Goal: Task Accomplishment & Management: Use online tool/utility

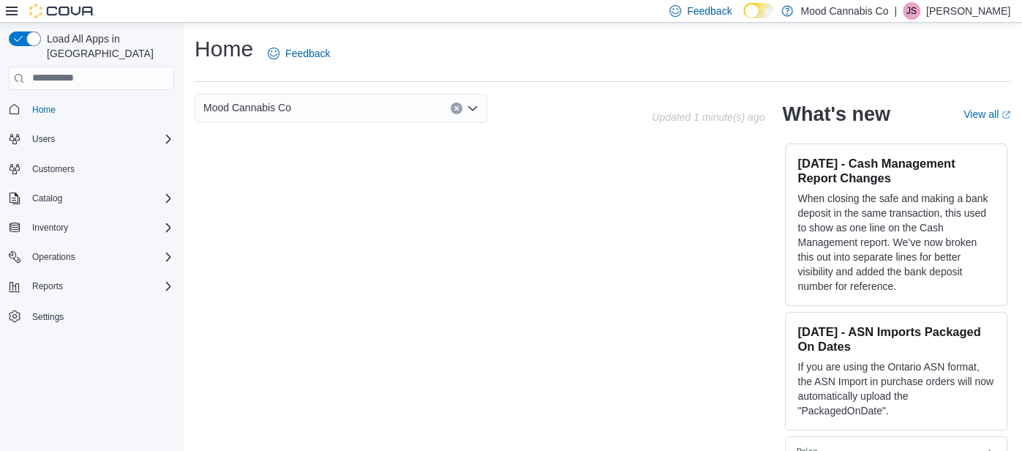
click at [67, 280] on div "Reports" at bounding box center [91, 286] width 165 height 26
click at [55, 280] on span "Reports" at bounding box center [47, 286] width 31 height 12
click at [47, 321] on span "Reports" at bounding box center [41, 327] width 31 height 12
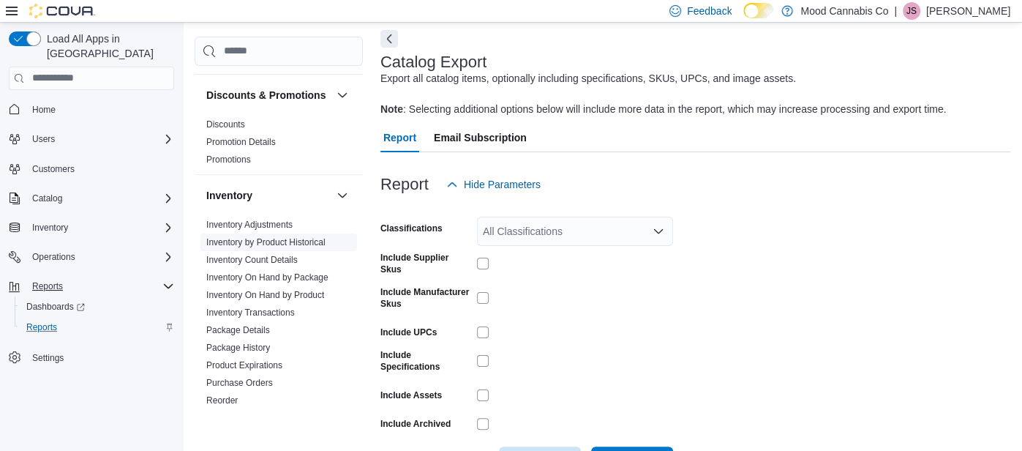
scroll to position [611, 0]
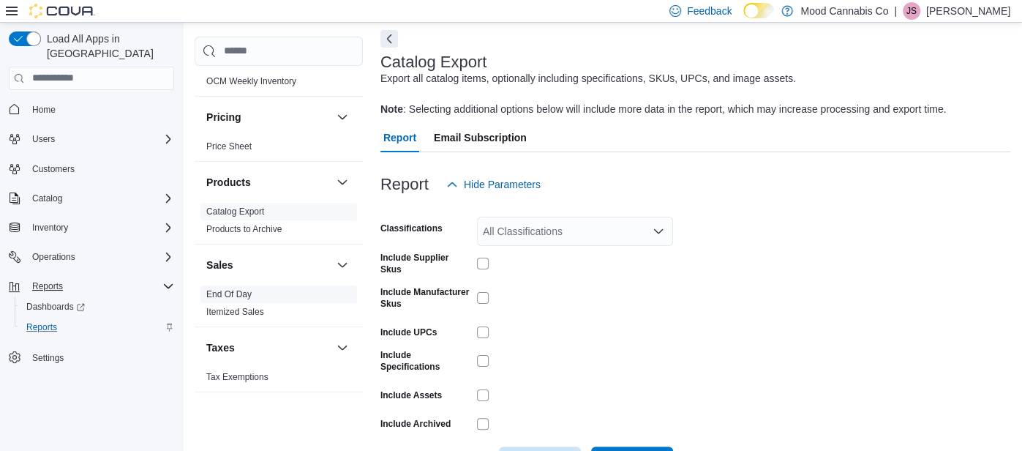
click at [235, 289] on link "End Of Day" at bounding box center [228, 294] width 45 height 10
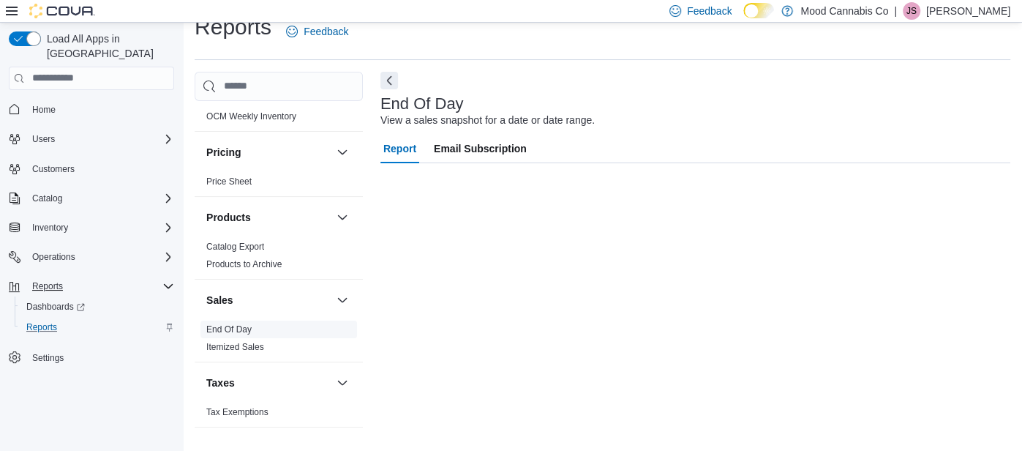
scroll to position [21, 0]
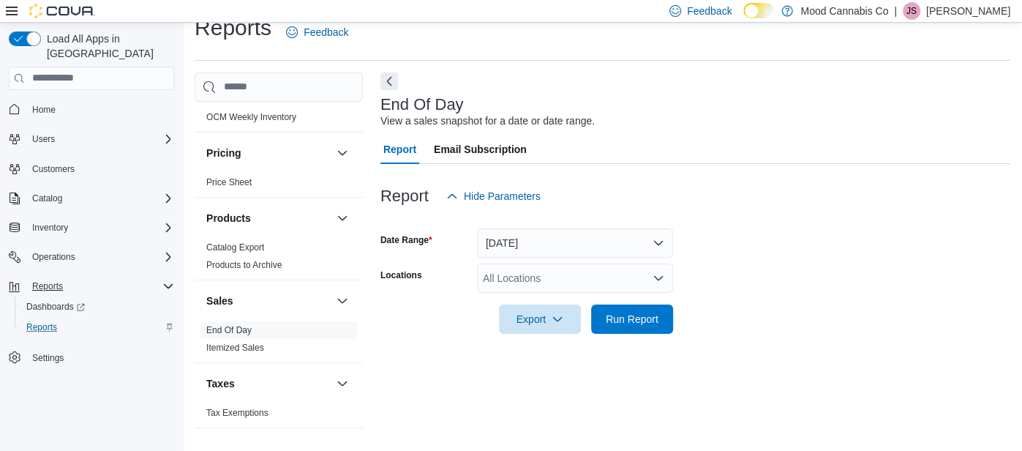
click at [545, 271] on div "All Locations" at bounding box center [575, 277] width 196 height 29
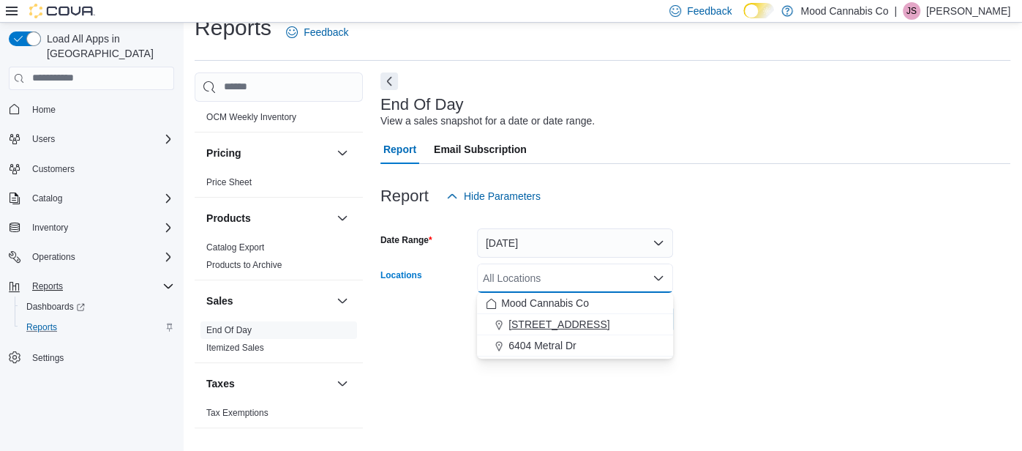
click at [551, 332] on button "3923 Victoria Ave" at bounding box center [575, 324] width 196 height 21
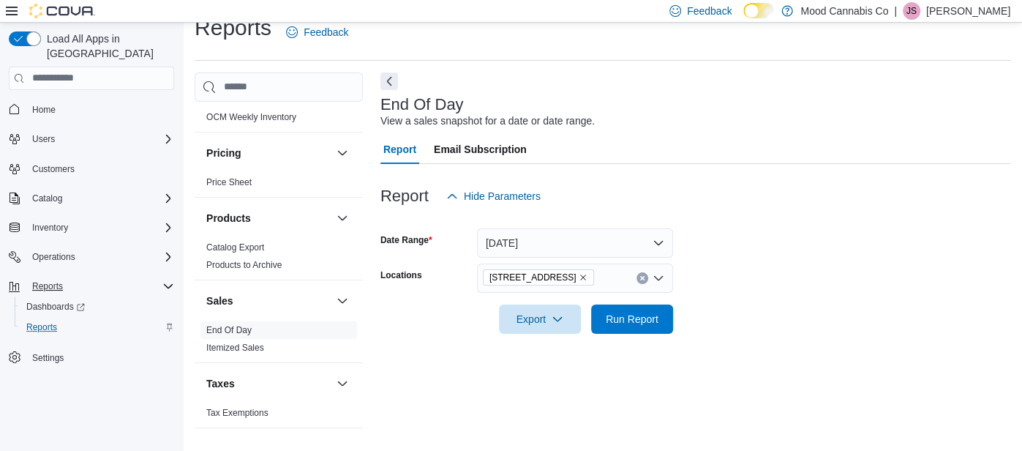
click at [559, 359] on div "End Of Day View a sales snapshot for a date or date range. Report Email Subscri…" at bounding box center [695, 255] width 630 height 367
click at [628, 327] on span "Run Report" at bounding box center [632, 318] width 64 height 29
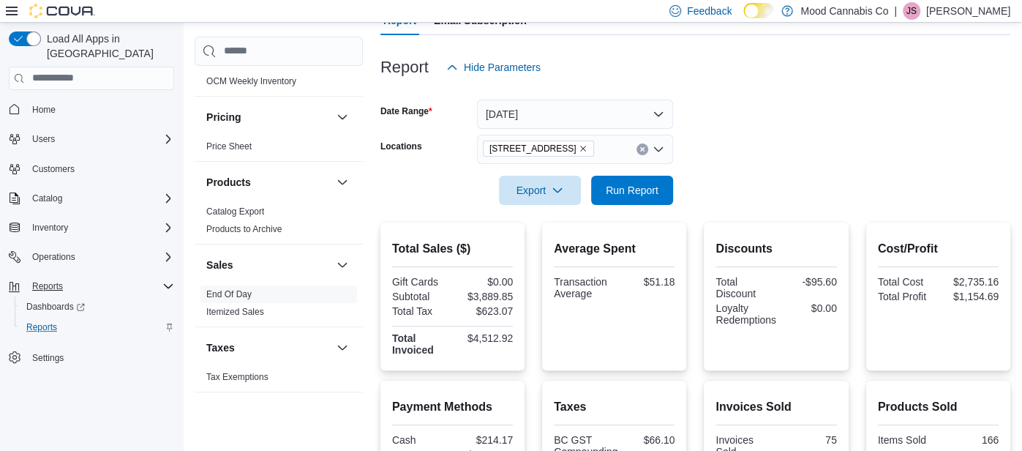
scroll to position [130, 0]
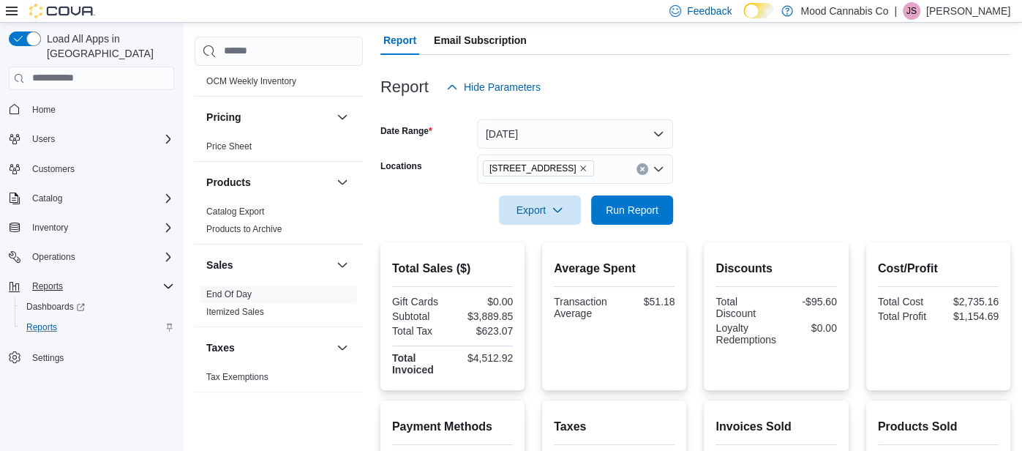
click at [644, 170] on icon "Clear input" at bounding box center [642, 169] width 4 height 4
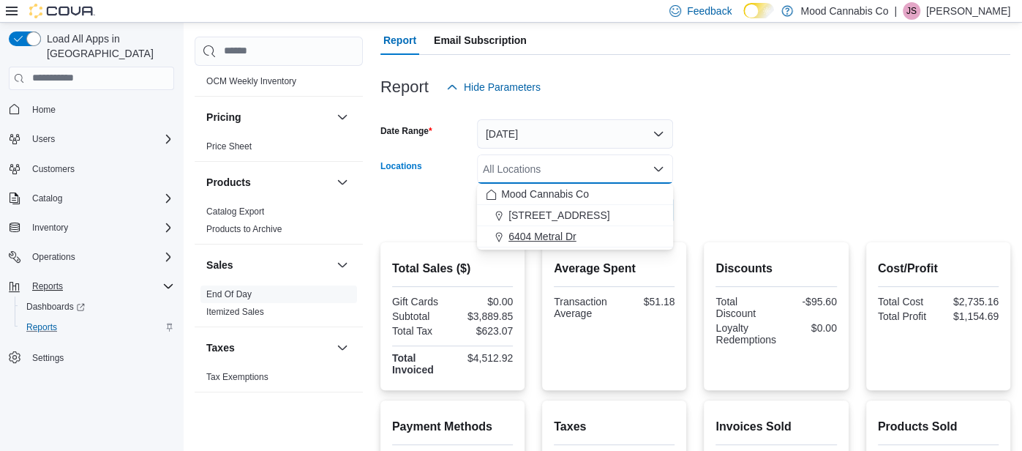
click at [638, 236] on div "6404 Metral Dr" at bounding box center [575, 236] width 178 height 15
click at [638, 236] on div at bounding box center [695, 234] width 630 height 18
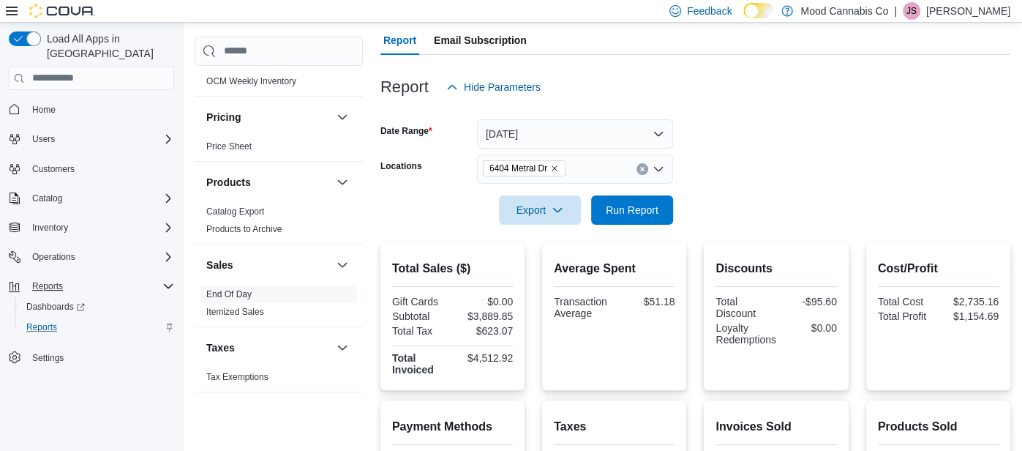
click at [636, 230] on div at bounding box center [695, 234] width 630 height 18
click at [632, 219] on span "Run Report" at bounding box center [632, 209] width 64 height 29
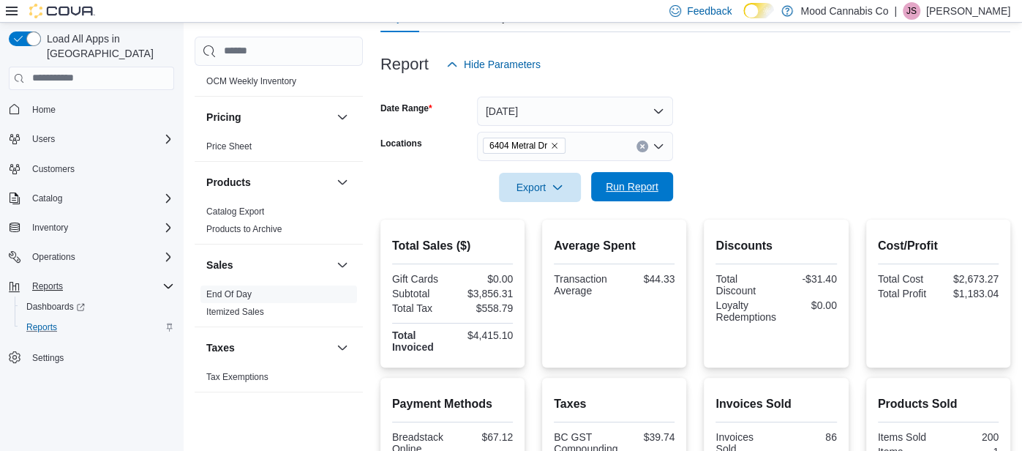
scroll to position [138, 0]
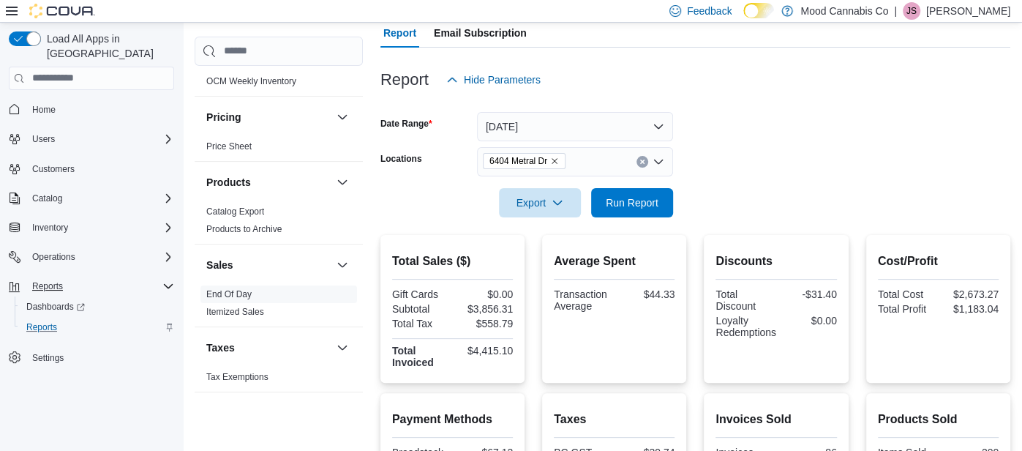
click at [642, 162] on icon "Clear input" at bounding box center [642, 162] width 6 height 6
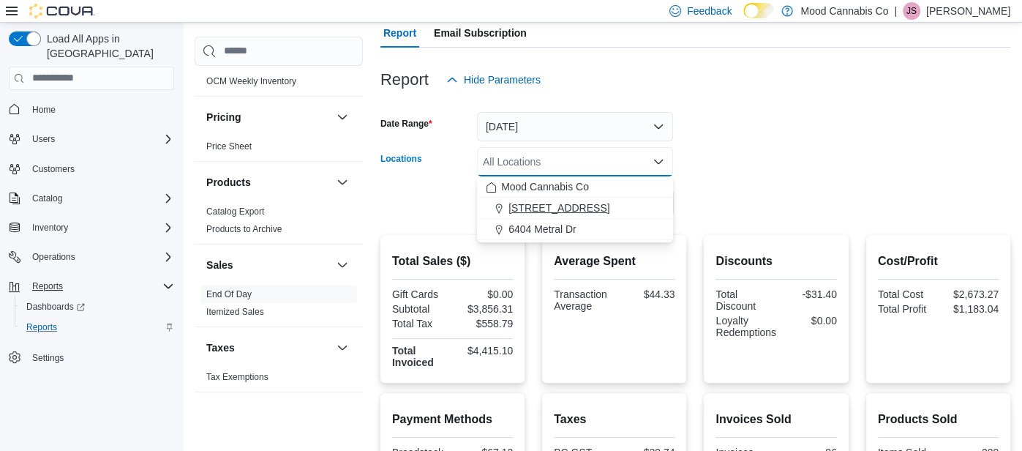
click at [639, 213] on div "3923 Victoria Ave" at bounding box center [575, 207] width 178 height 15
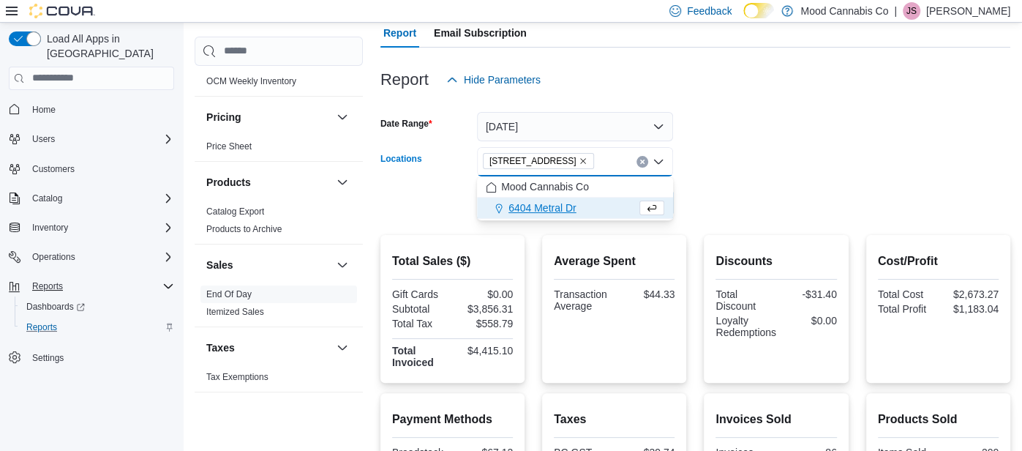
click at [642, 223] on div at bounding box center [695, 226] width 630 height 18
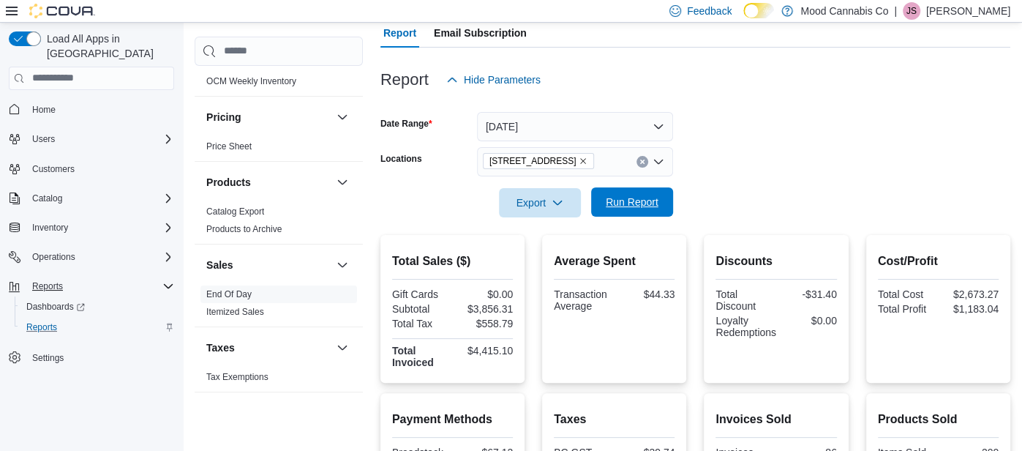
click at [637, 200] on span "Run Report" at bounding box center [632, 202] width 53 height 15
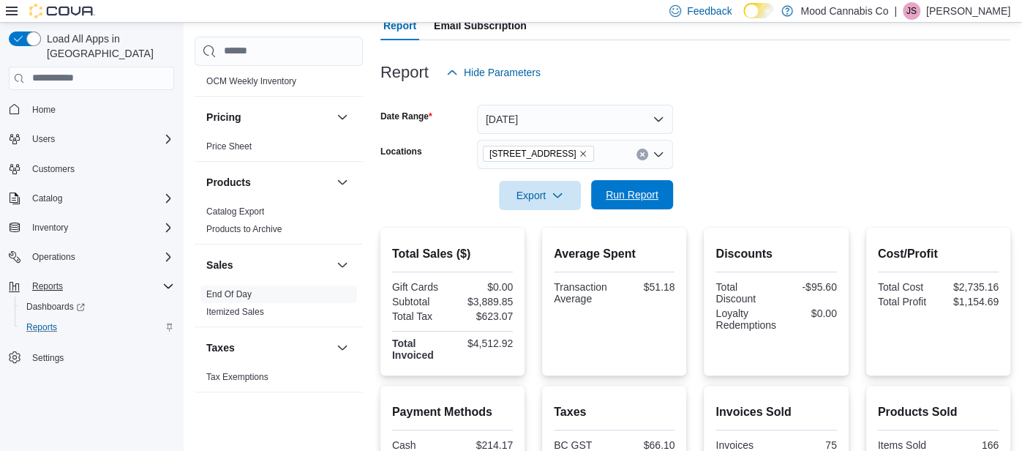
scroll to position [127, 0]
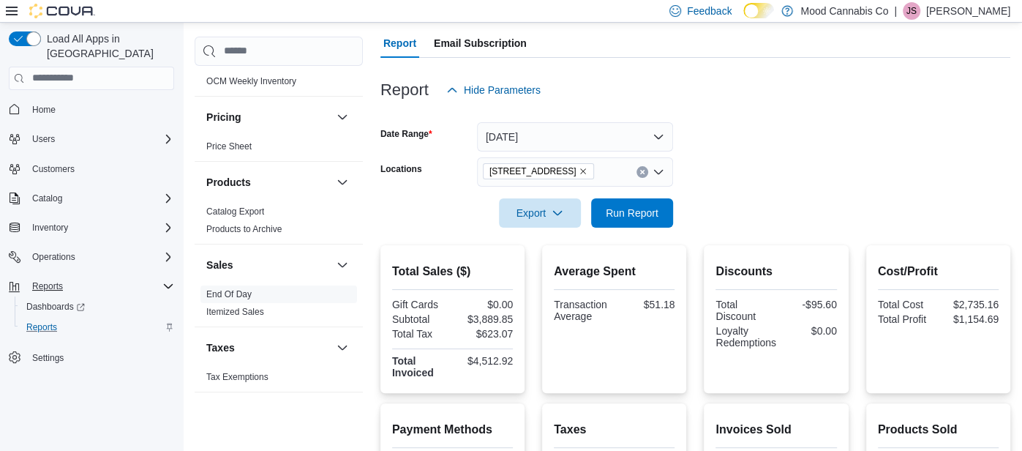
click at [642, 176] on button "Clear input" at bounding box center [642, 172] width 12 height 12
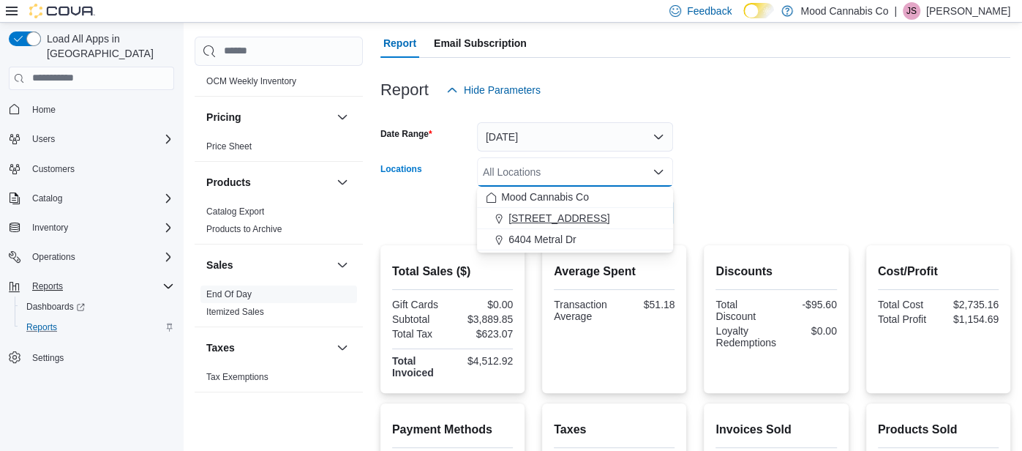
click at [642, 222] on div "3923 Victoria Ave" at bounding box center [575, 218] width 178 height 15
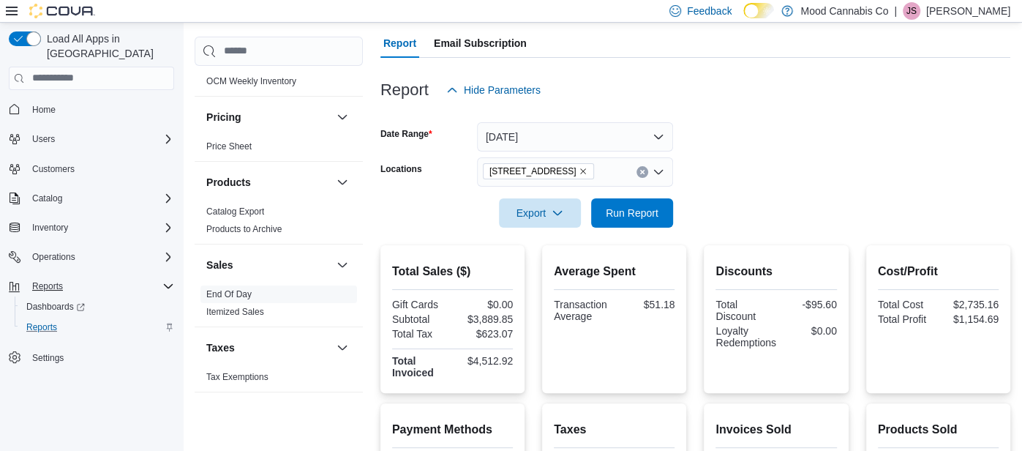
click at [648, 230] on div at bounding box center [695, 236] width 630 height 18
click at [646, 227] on div at bounding box center [695, 236] width 630 height 18
click at [644, 226] on span "Run Report" at bounding box center [632, 212] width 64 height 29
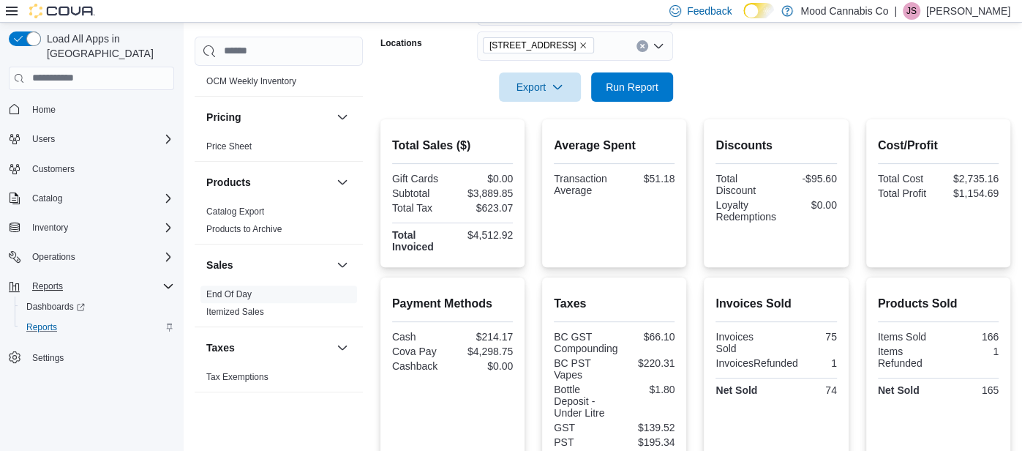
scroll to position [208, 0]
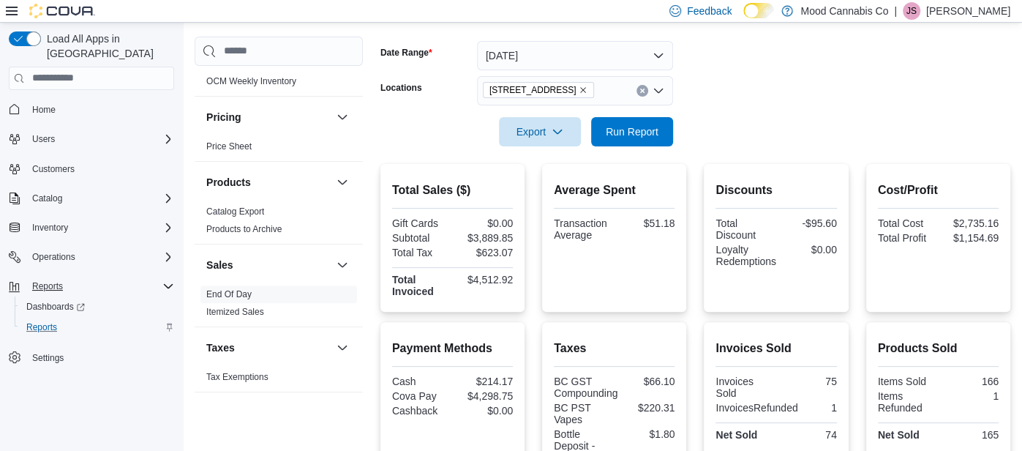
click at [640, 94] on button "Clear input" at bounding box center [642, 91] width 12 height 12
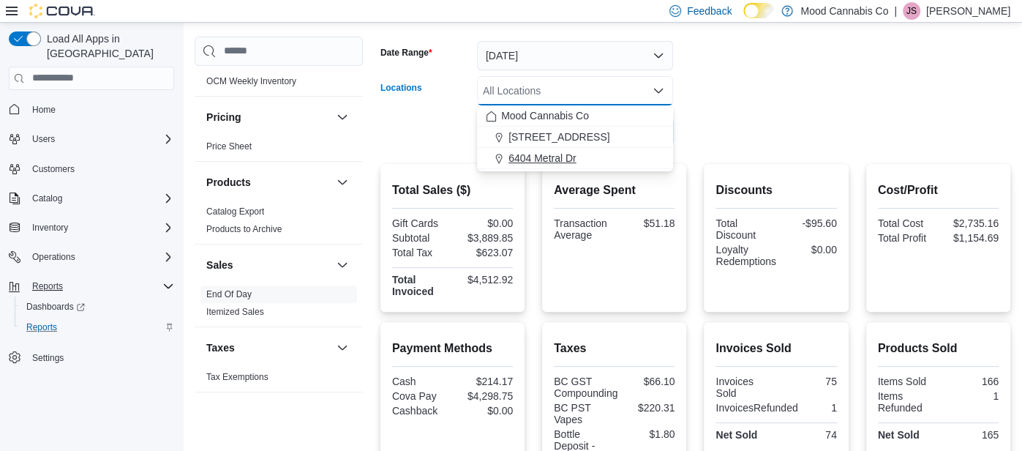
click at [642, 154] on div "6404 Metral Dr" at bounding box center [575, 158] width 178 height 15
click at [642, 154] on div at bounding box center [695, 155] width 630 height 18
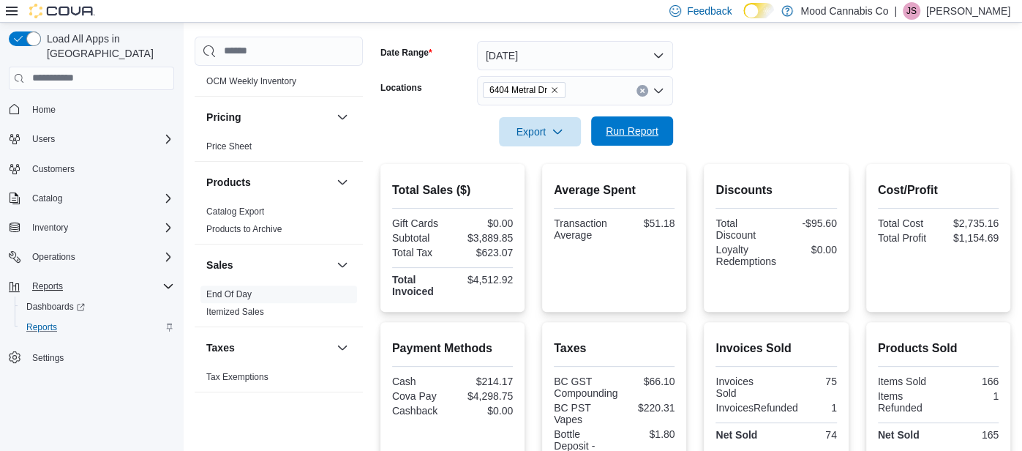
click at [633, 132] on span "Run Report" at bounding box center [632, 131] width 53 height 15
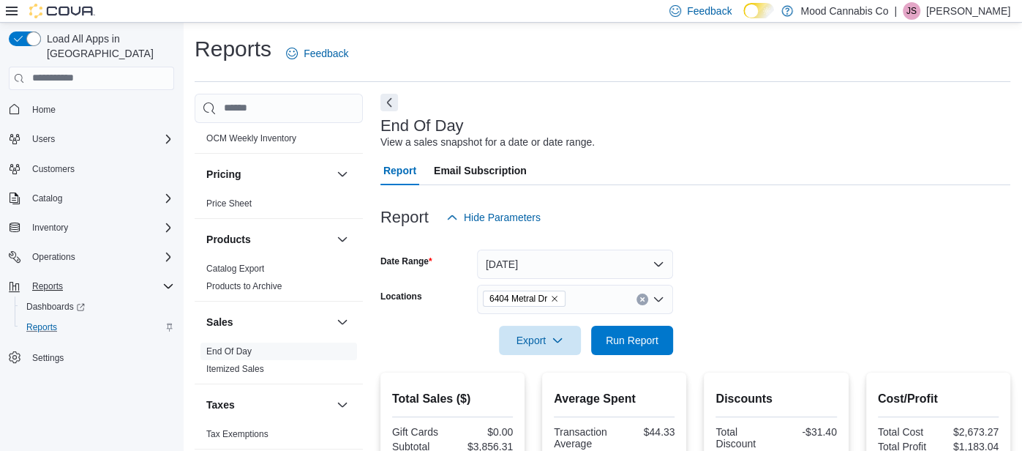
click at [956, 12] on p "Jazmine Strand" at bounding box center [968, 11] width 84 height 18
click at [947, 122] on ul "Change Password Help Cova Learning Sign Out" at bounding box center [937, 90] width 146 height 129
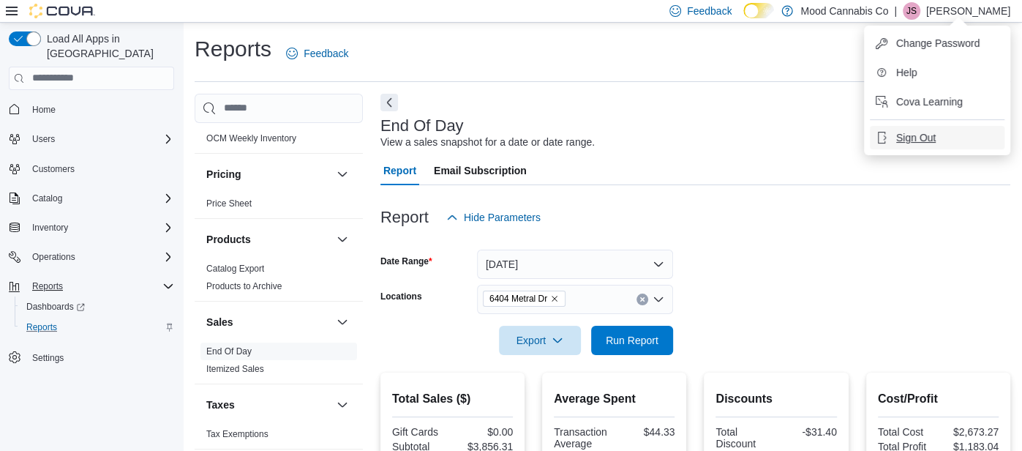
click at [931, 132] on span "Sign Out" at bounding box center [916, 137] width 40 height 15
